Goal: Task Accomplishment & Management: Manage account settings

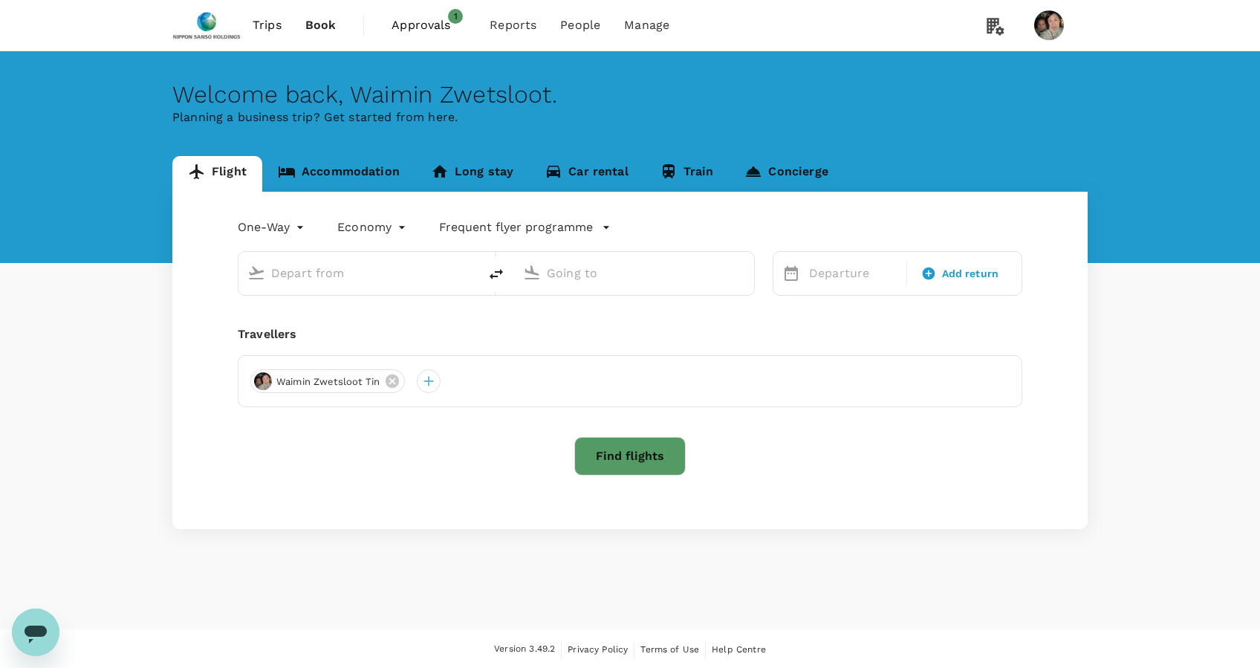
type input "roundtrip"
type input "business"
type input "Singapore Changi (SIN)"
type input "[GEOGRAPHIC_DATA], [GEOGRAPHIC_DATA] (any)"
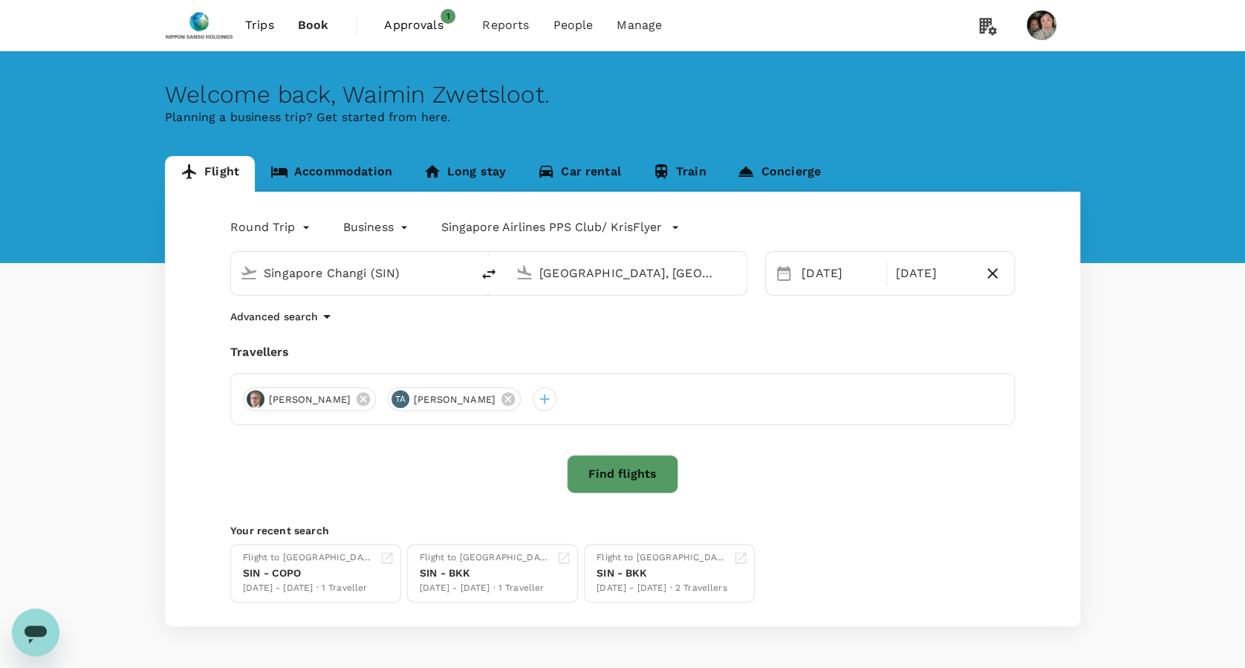
click at [413, 21] on span "Approvals" at bounding box center [421, 25] width 74 height 18
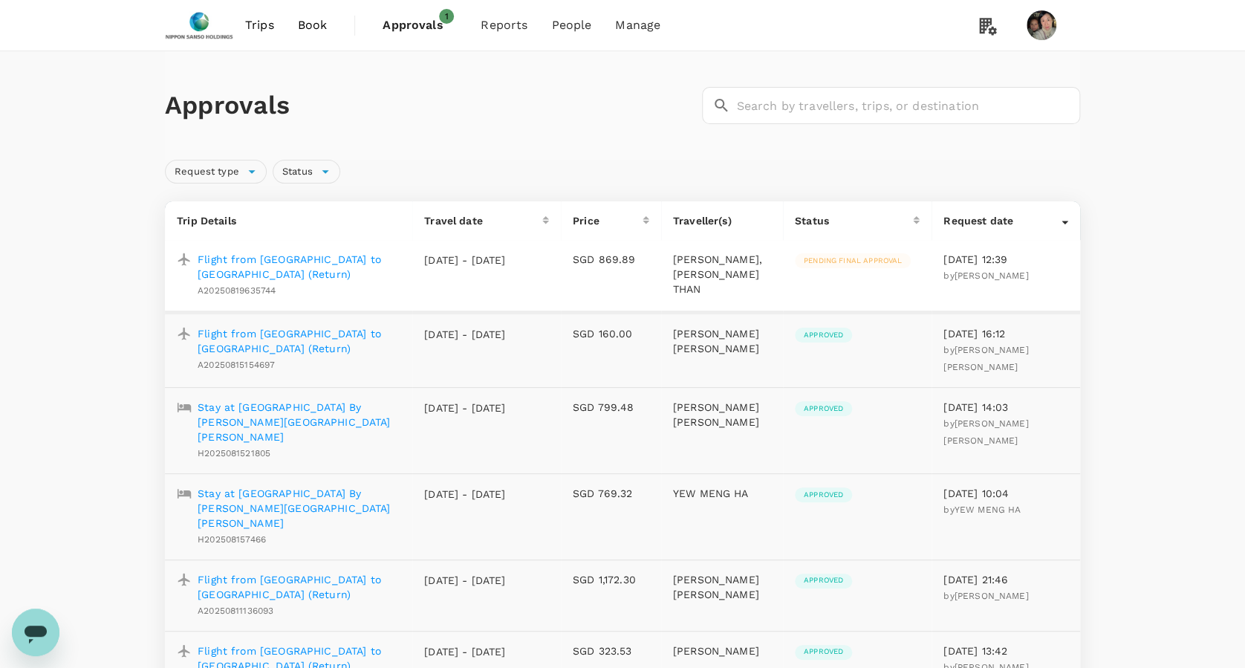
click at [294, 255] on p "Flight from [GEOGRAPHIC_DATA] to [GEOGRAPHIC_DATA] (Return)" at bounding box center [299, 267] width 203 height 30
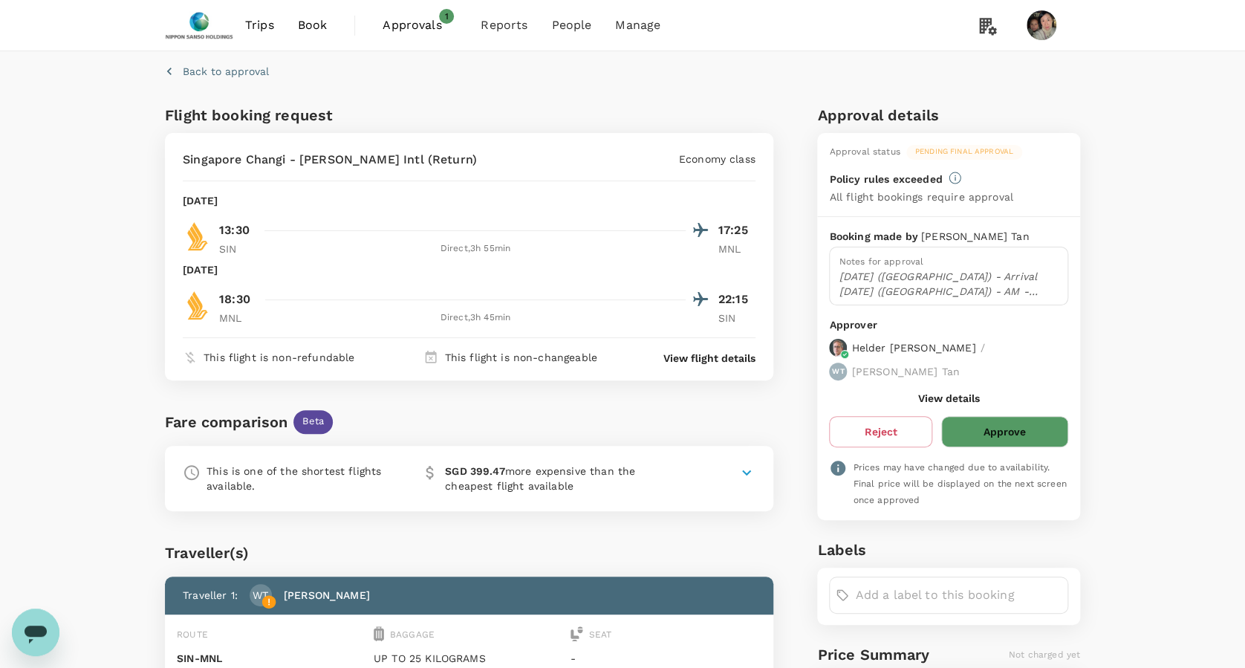
click at [743, 469] on icon at bounding box center [747, 472] width 18 height 18
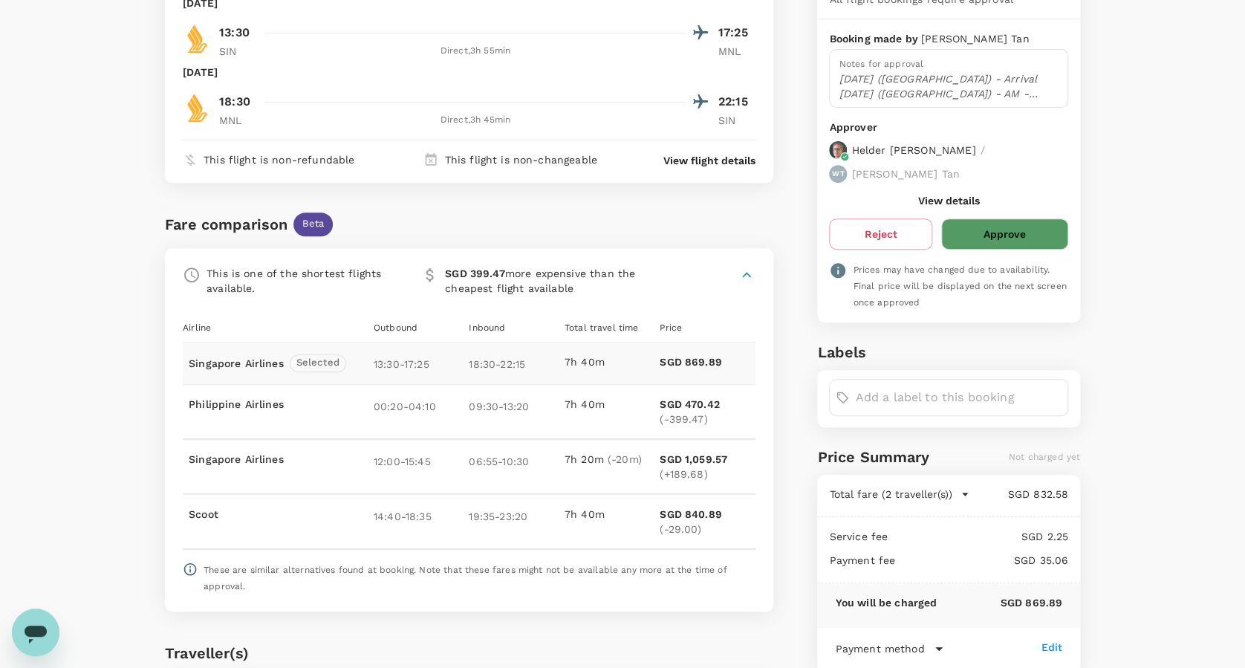
scroll to position [99, 0]
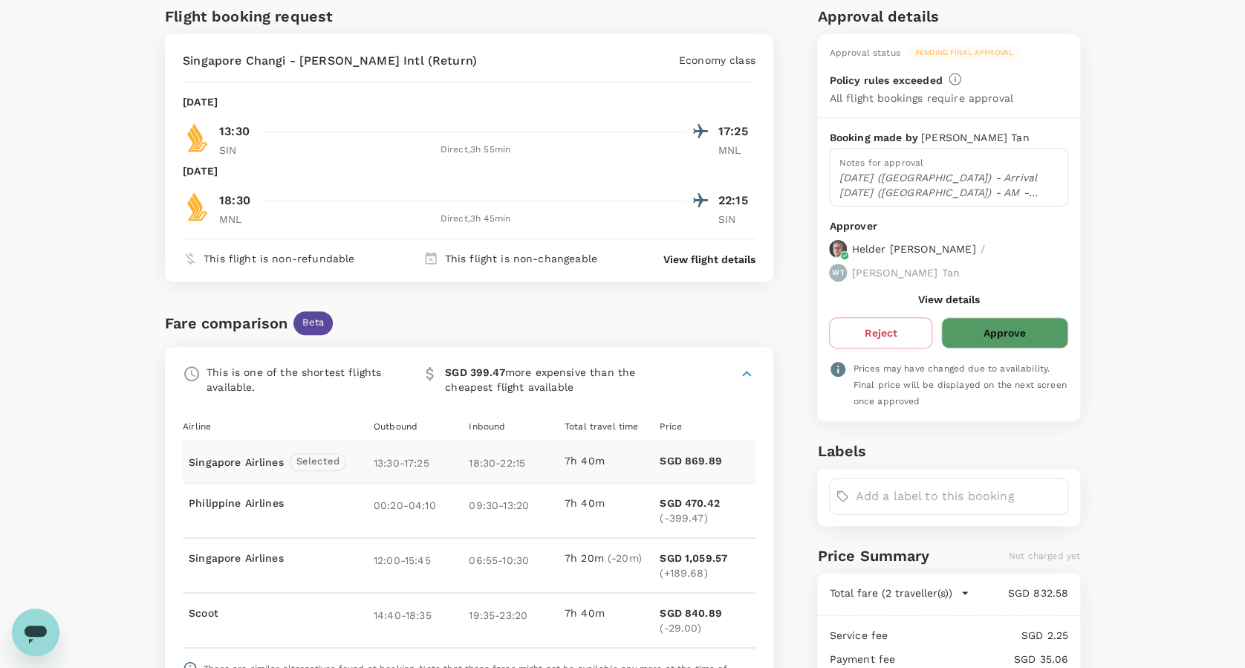
click at [998, 185] on p "[DATE] ([GEOGRAPHIC_DATA]) - Arrival [DATE] ([GEOGRAPHIC_DATA]) - AM - Training…" at bounding box center [949, 185] width 220 height 30
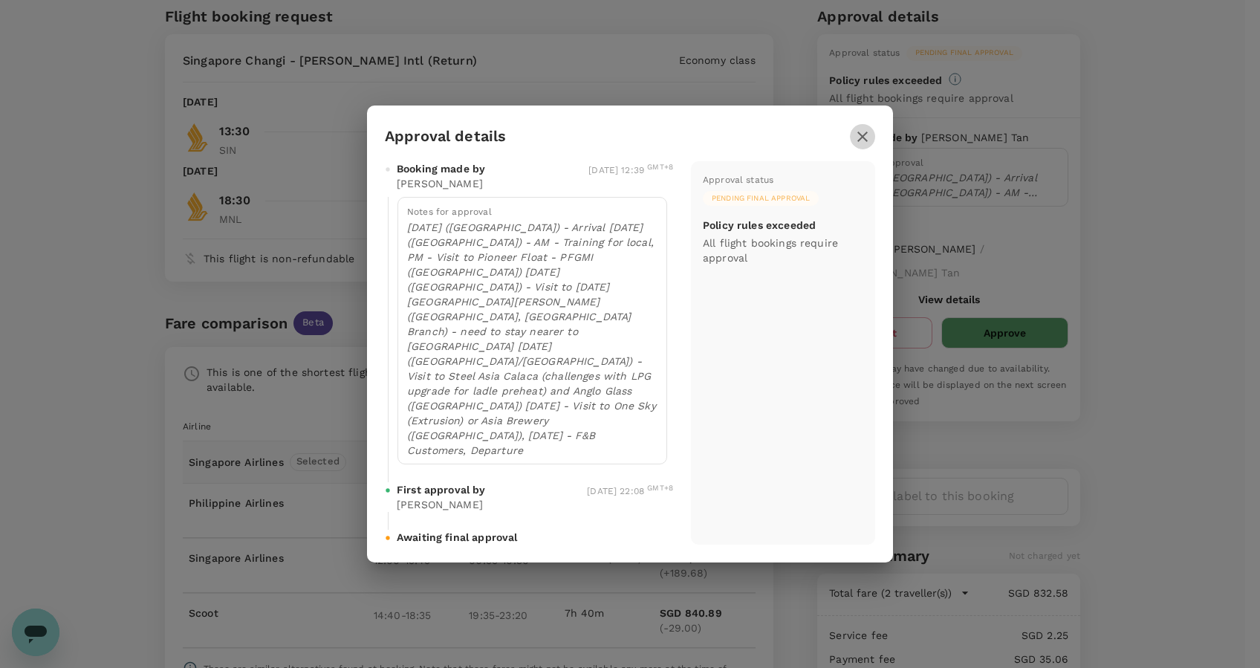
click at [856, 146] on icon "button" at bounding box center [862, 137] width 18 height 18
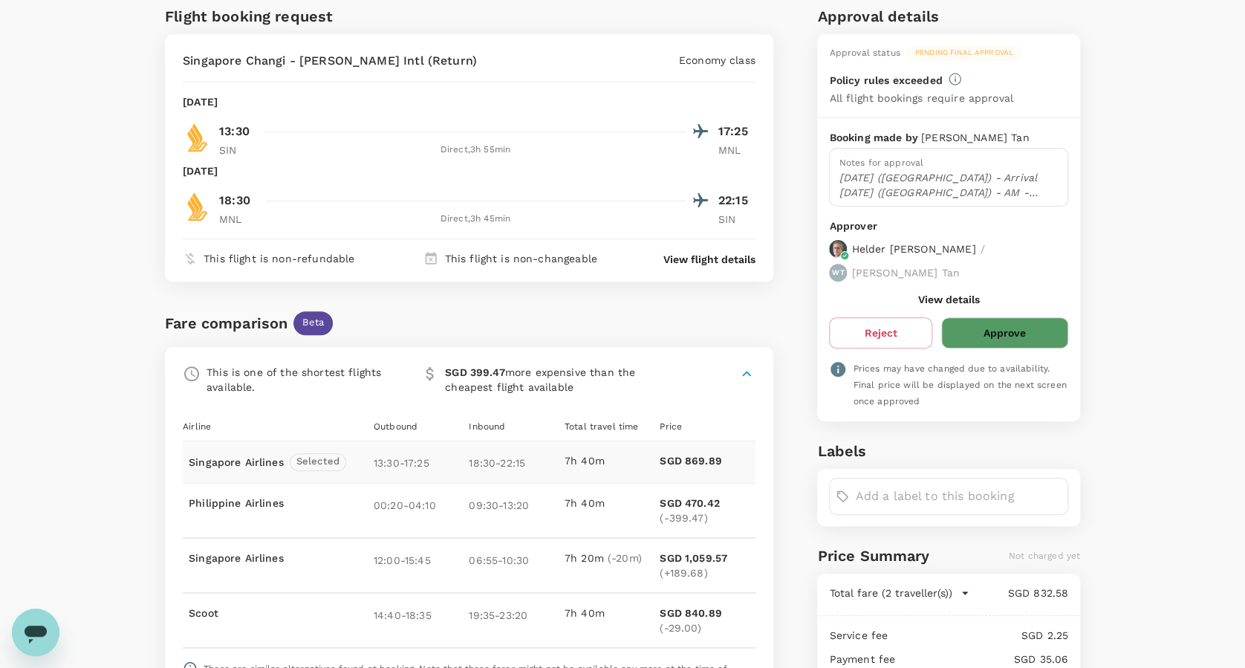
scroll to position [0, 0]
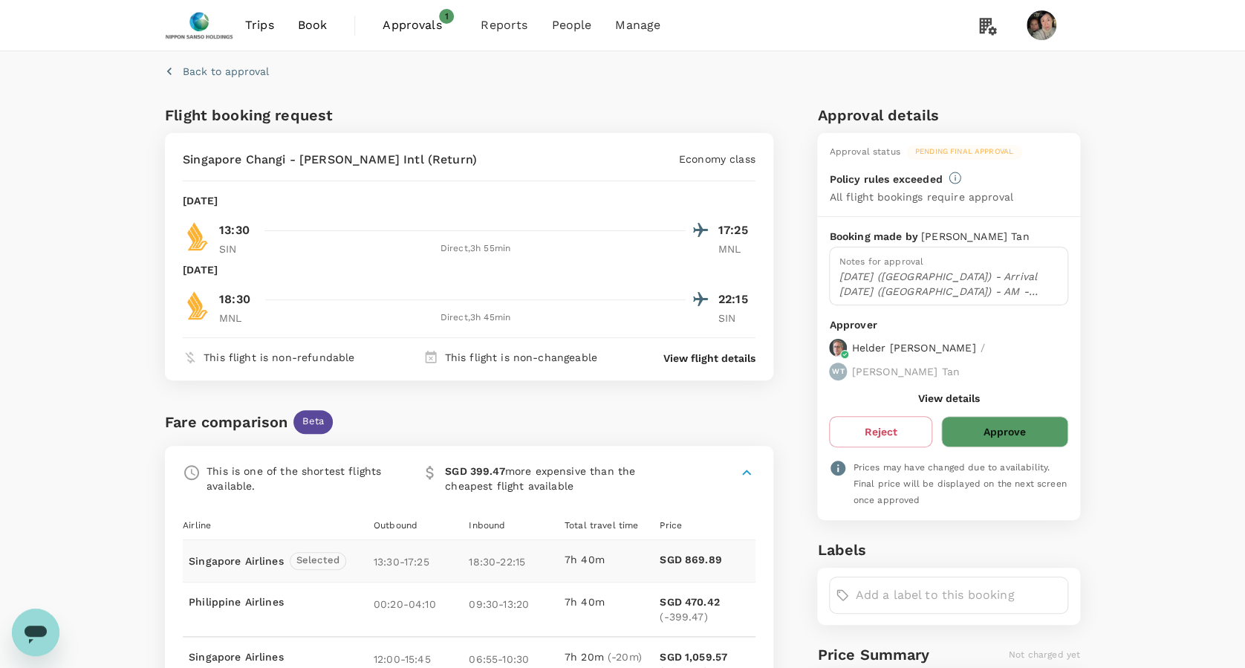
click at [397, 19] on span "Approvals" at bounding box center [419, 25] width 74 height 18
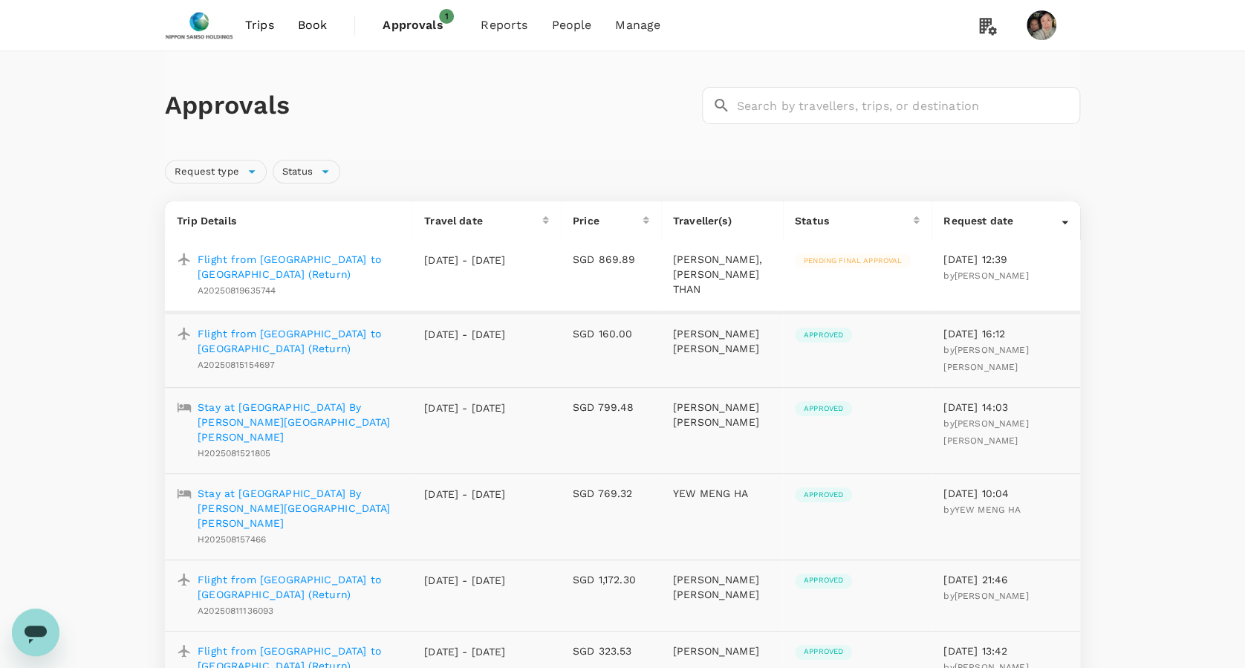
click at [310, 331] on p "Flight from [GEOGRAPHIC_DATA] to [GEOGRAPHIC_DATA] (Return)" at bounding box center [299, 341] width 203 height 30
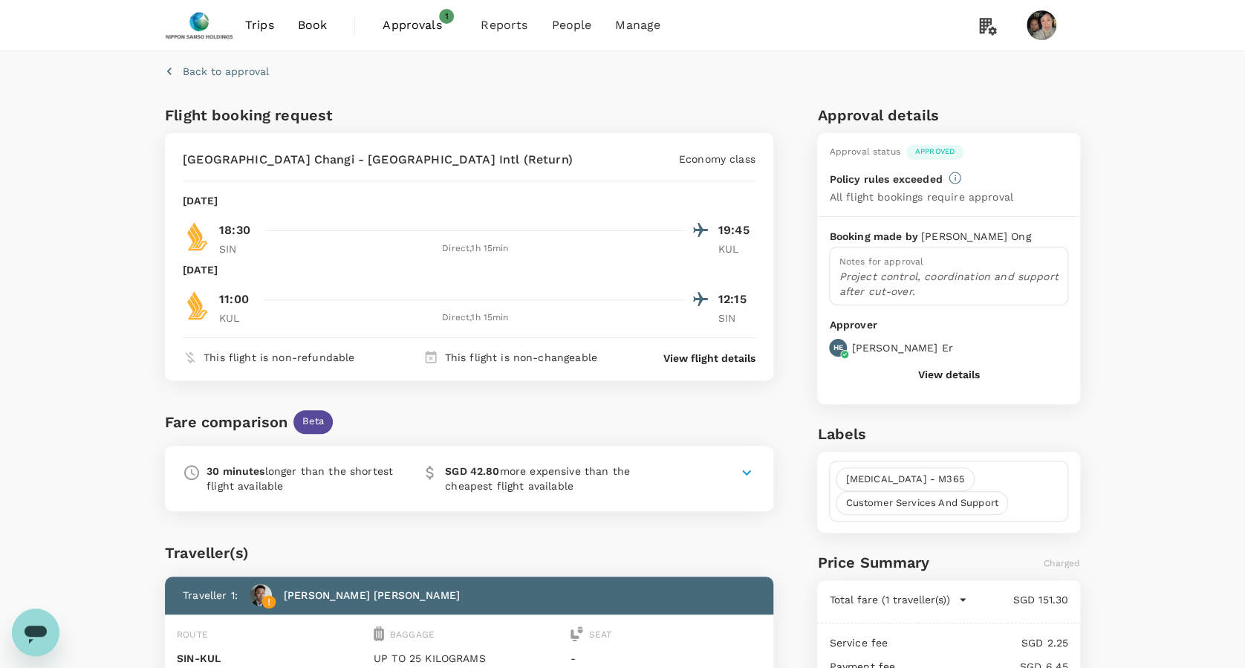
click at [749, 472] on icon at bounding box center [746, 471] width 9 height 5
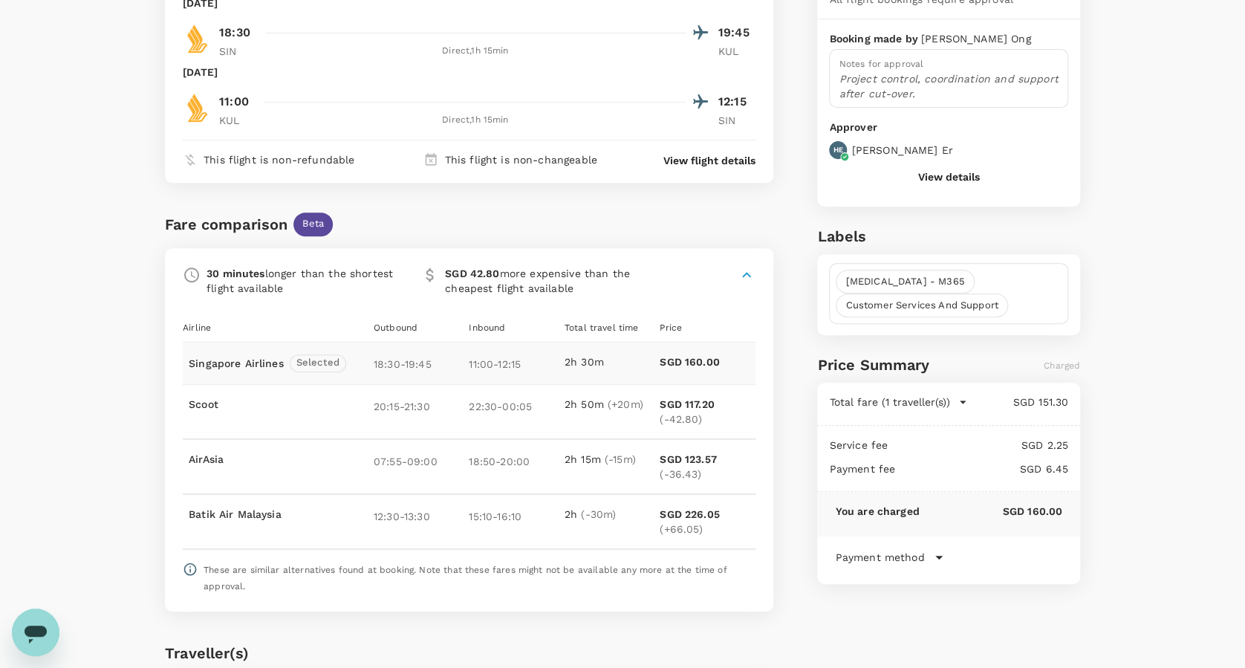
scroll to position [99, 0]
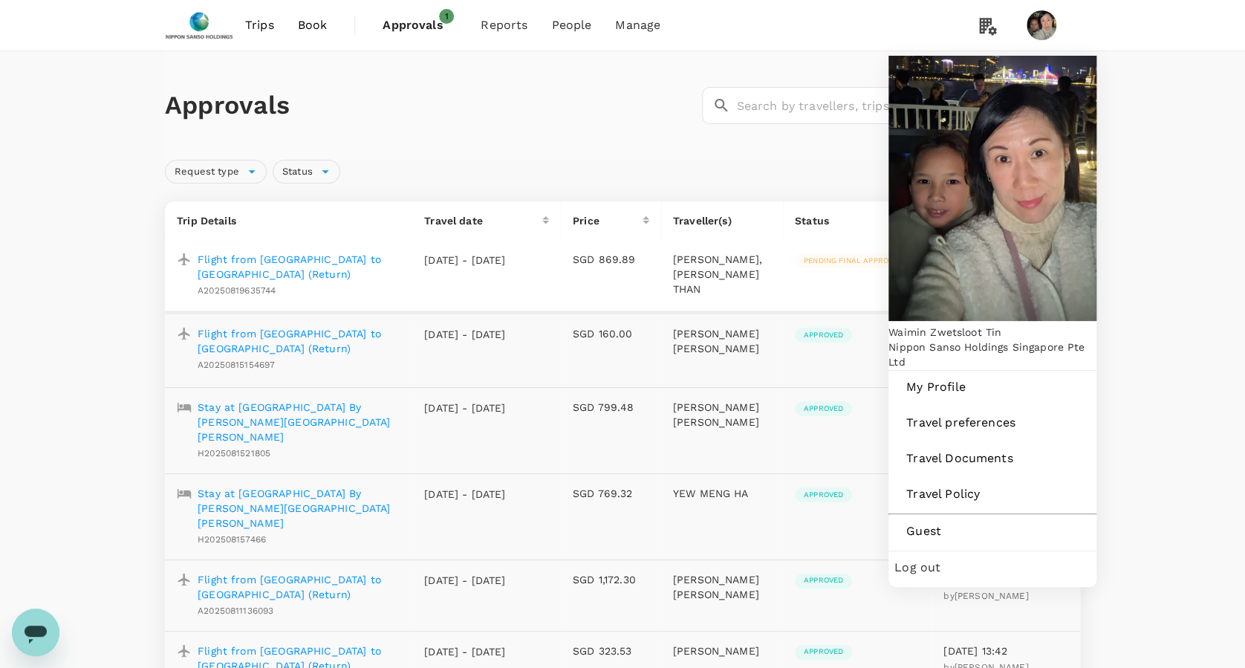
click at [979, 551] on div "Log out" at bounding box center [992, 567] width 196 height 33
